Goal: Task Accomplishment & Management: Use online tool/utility

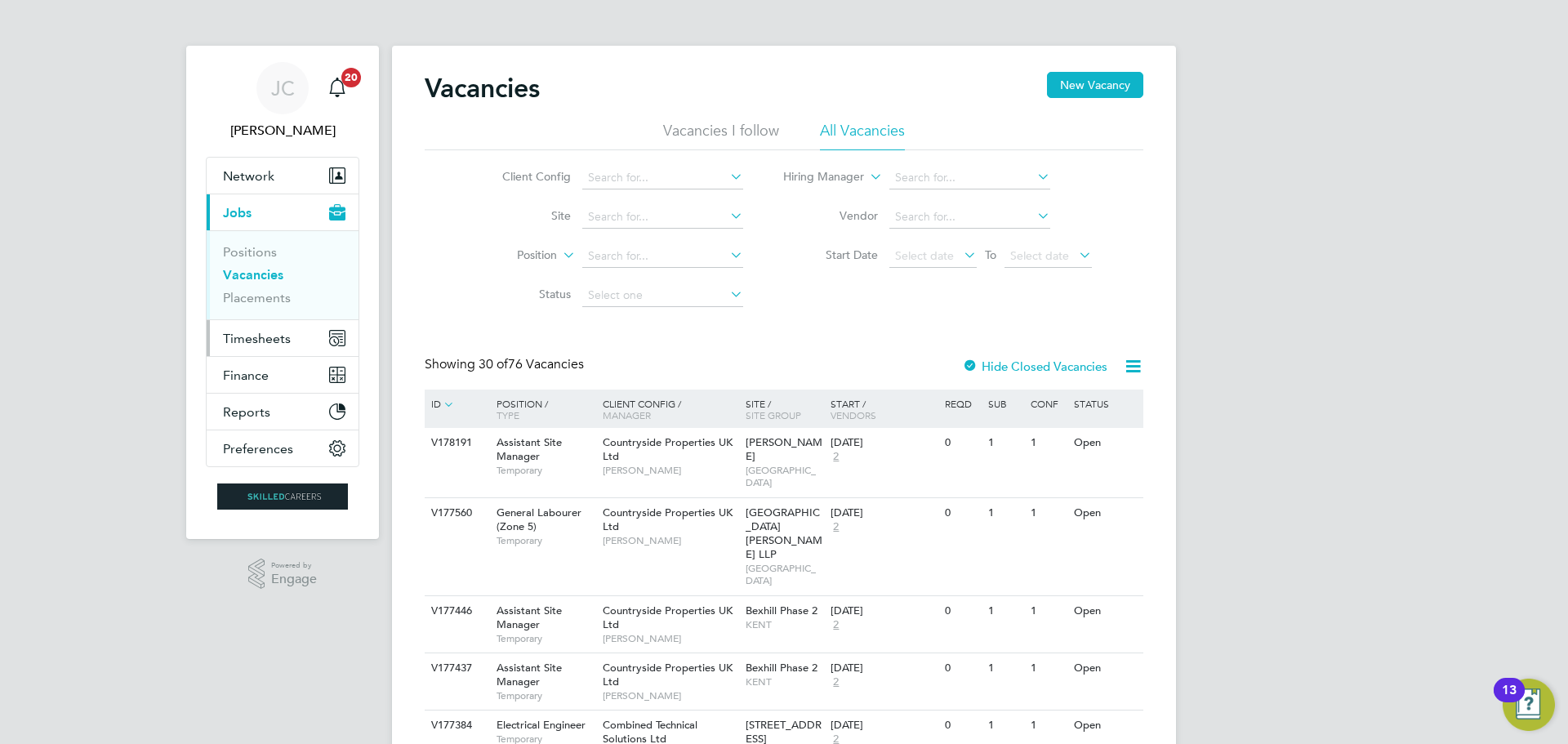
click at [261, 335] on span "Timesheets" at bounding box center [256, 339] width 68 height 15
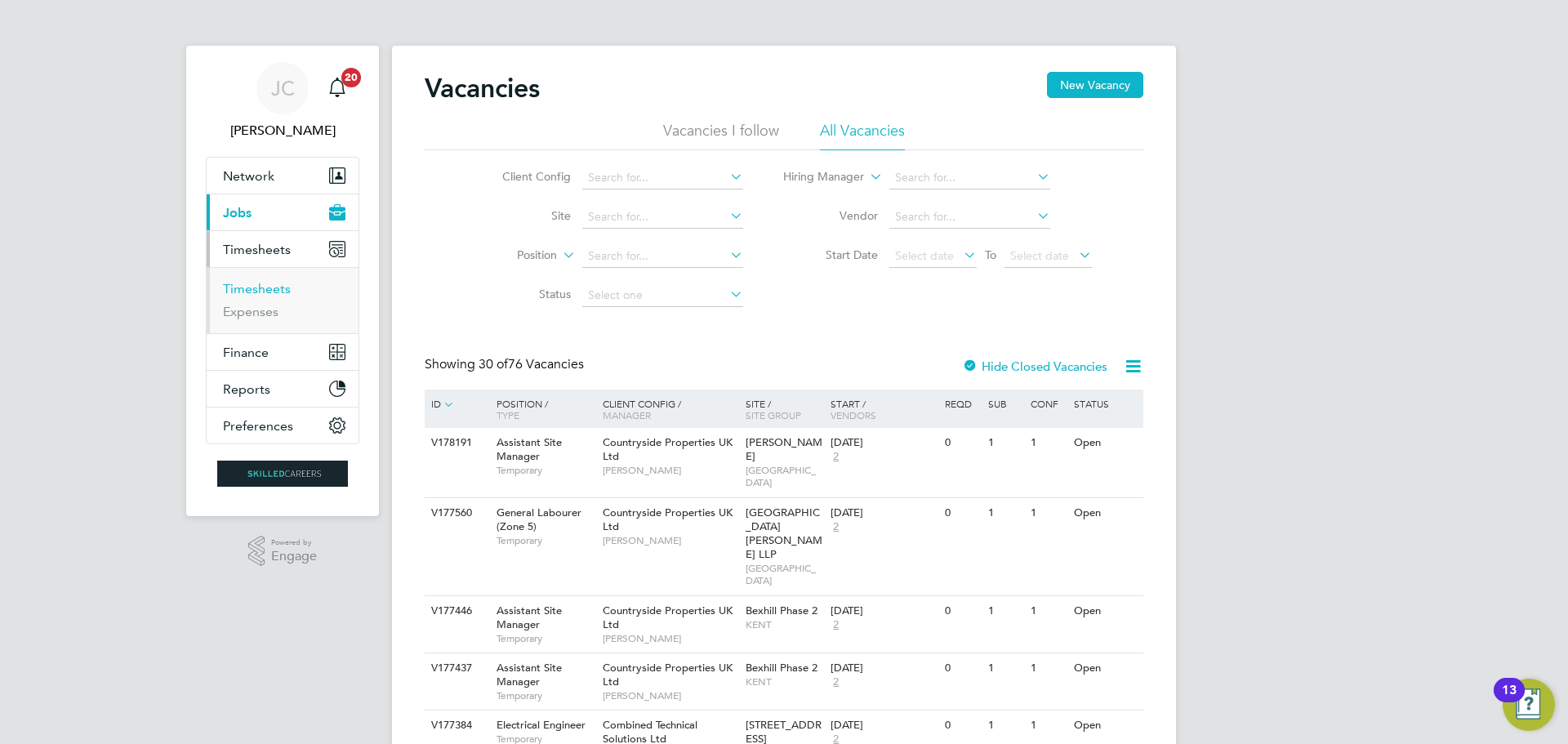
drag, startPoint x: 282, startPoint y: 291, endPoint x: 318, endPoint y: 284, distance: 36.7
click at [281, 291] on link "Timesheets" at bounding box center [256, 288] width 68 height 15
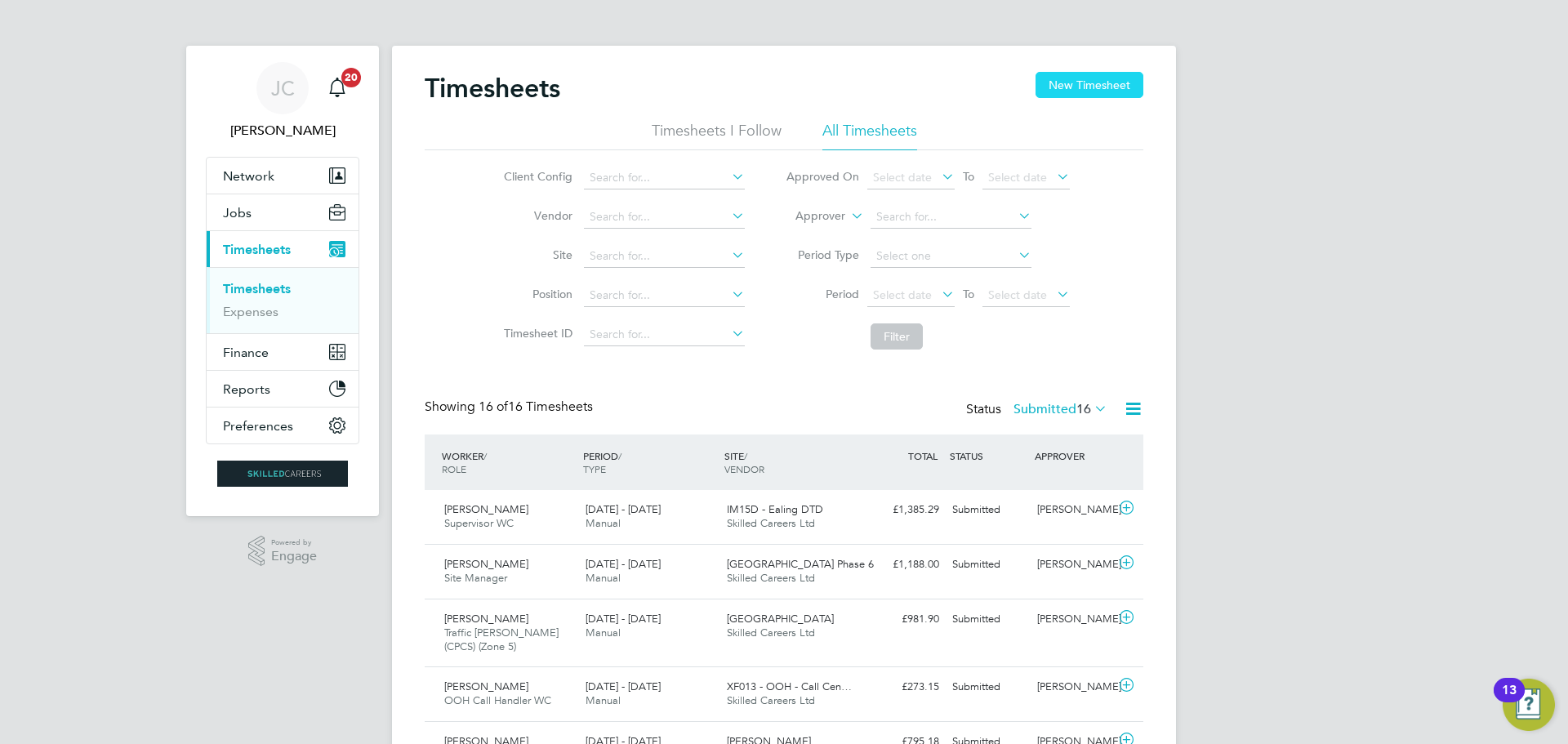
click at [1050, 80] on button "New Timesheet" at bounding box center [1089, 85] width 108 height 26
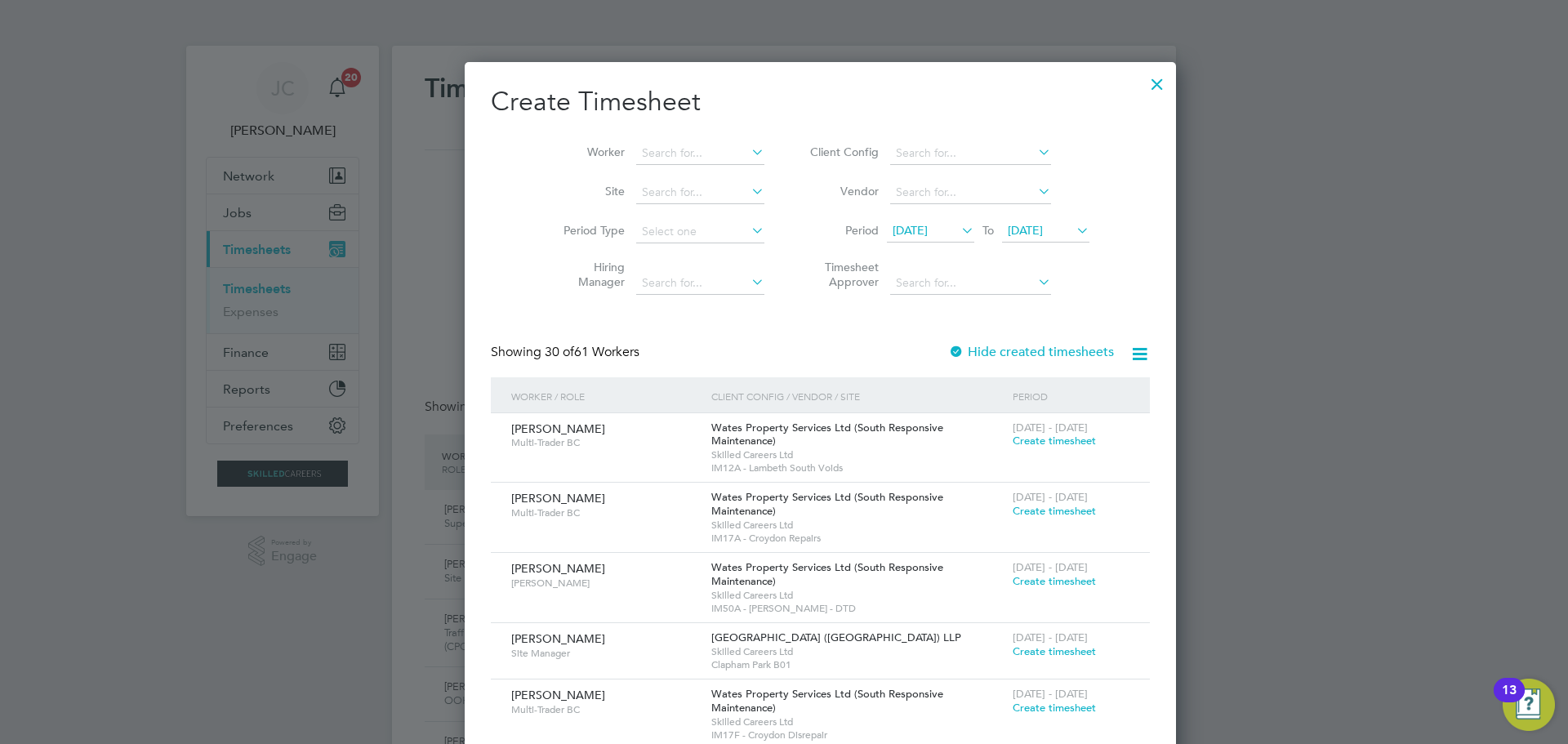
click at [850, 154] on li "Client Config" at bounding box center [947, 153] width 325 height 40
click at [1023, 230] on span "[DATE]" at bounding box center [1025, 230] width 35 height 14
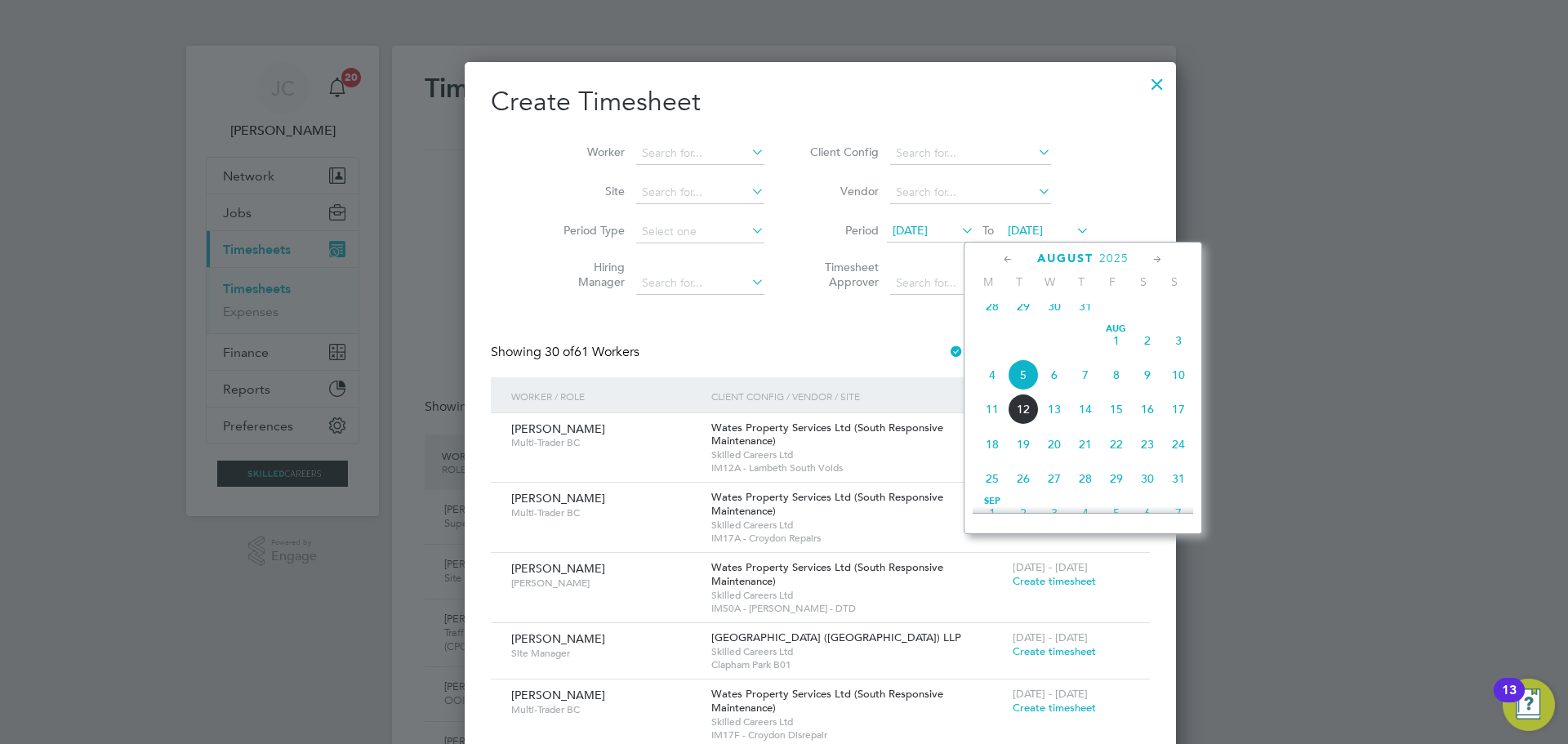
click at [1112, 388] on span "8" at bounding box center [1116, 375] width 31 height 31
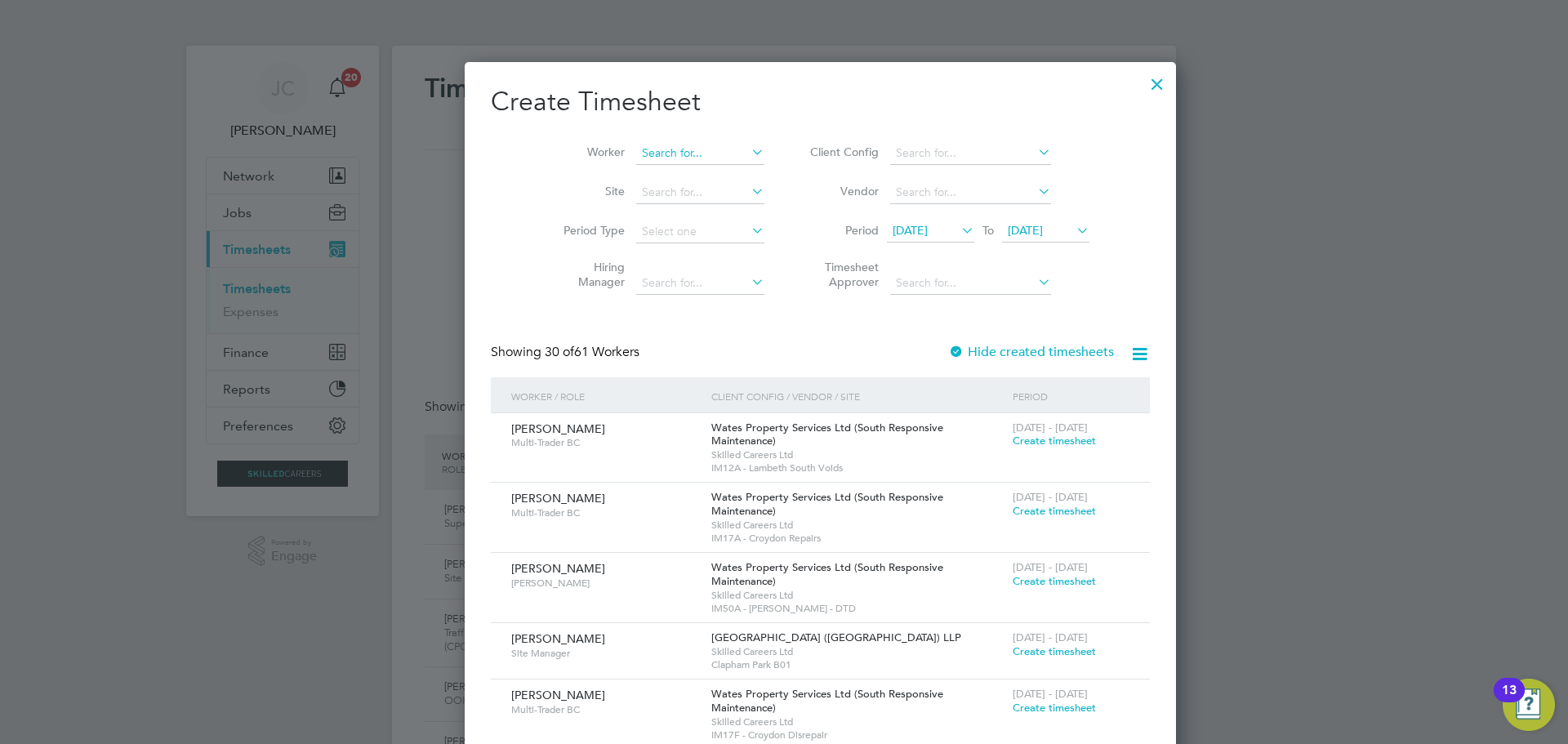
click at [636, 161] on input at bounding box center [700, 153] width 129 height 23
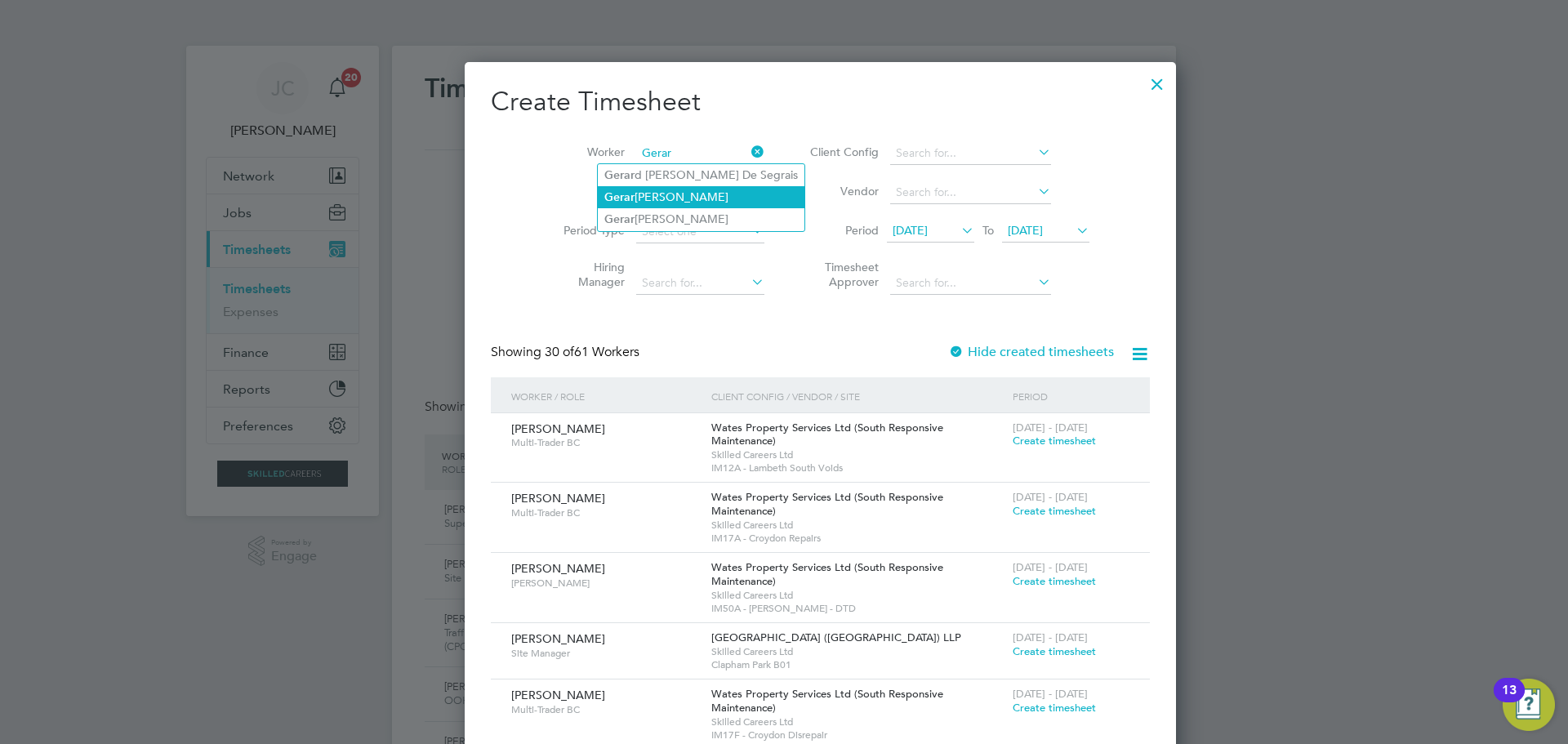
click at [632, 190] on b "Gerar" at bounding box center [619, 197] width 30 height 14
type input "[PERSON_NAME]"
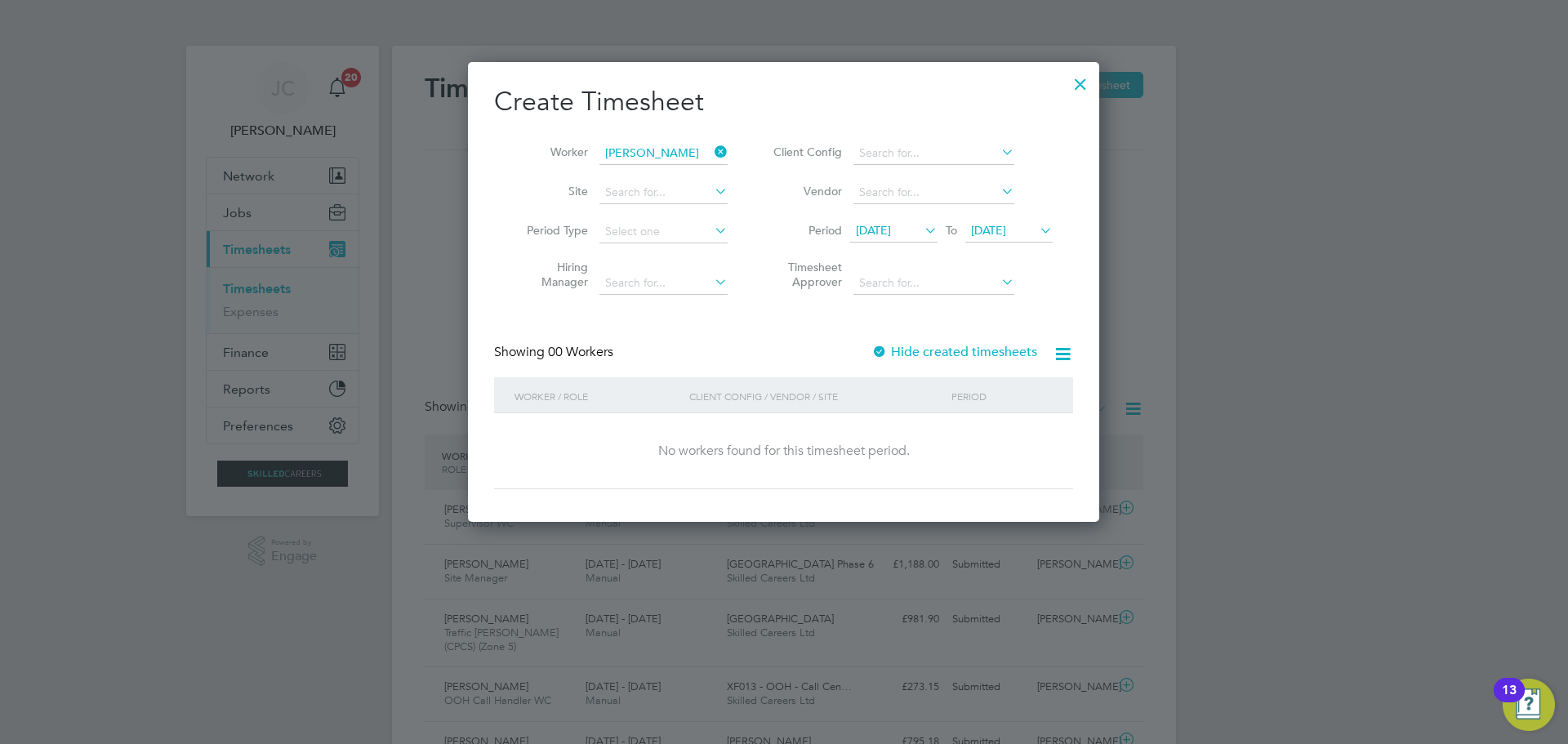
click at [956, 350] on label "Hide created timesheets" at bounding box center [954, 351] width 166 height 16
click at [948, 353] on label "Hide created timesheets" at bounding box center [954, 351] width 166 height 16
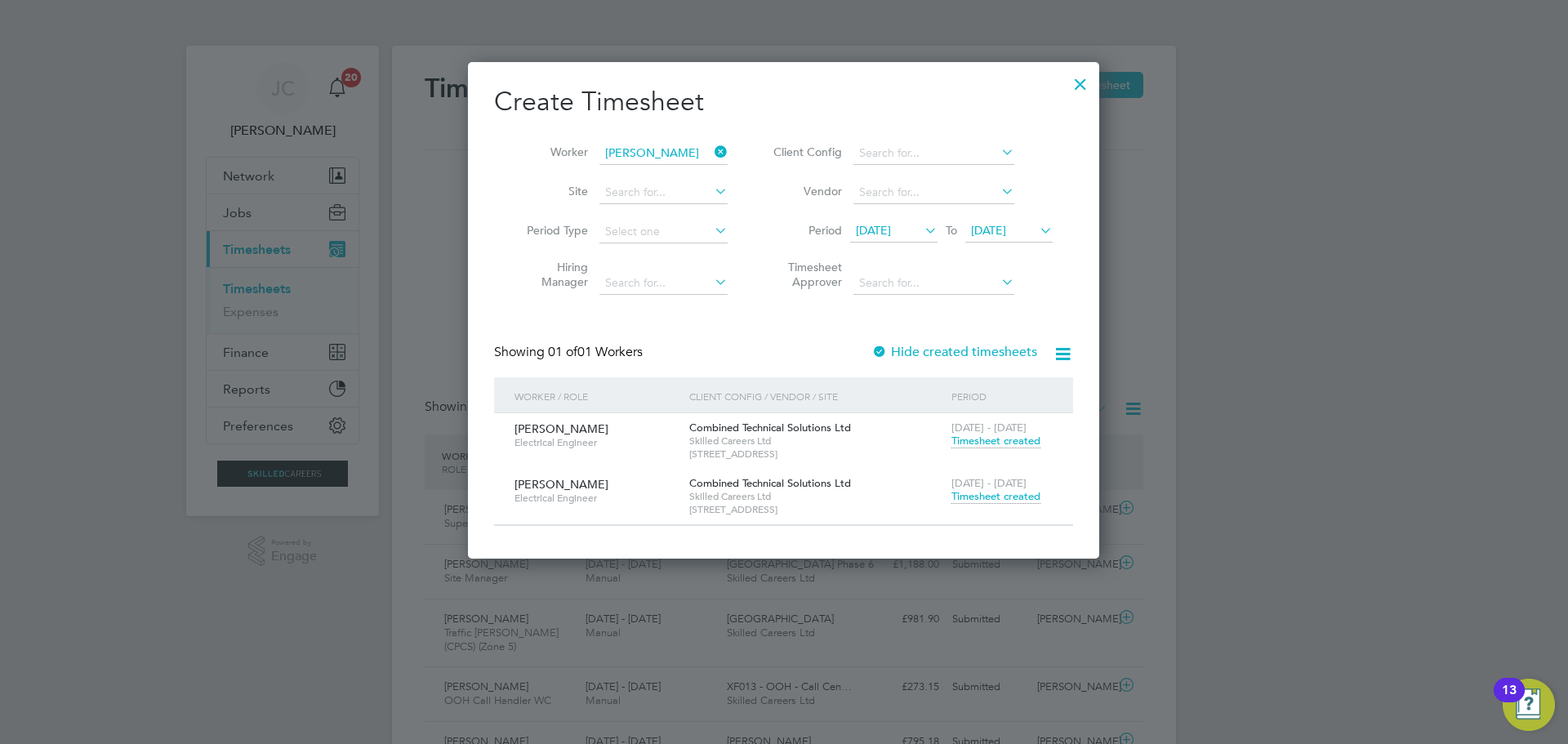
click at [987, 494] on span "Timesheet created" at bounding box center [996, 496] width 89 height 14
